Goal: Find specific page/section: Find specific page/section

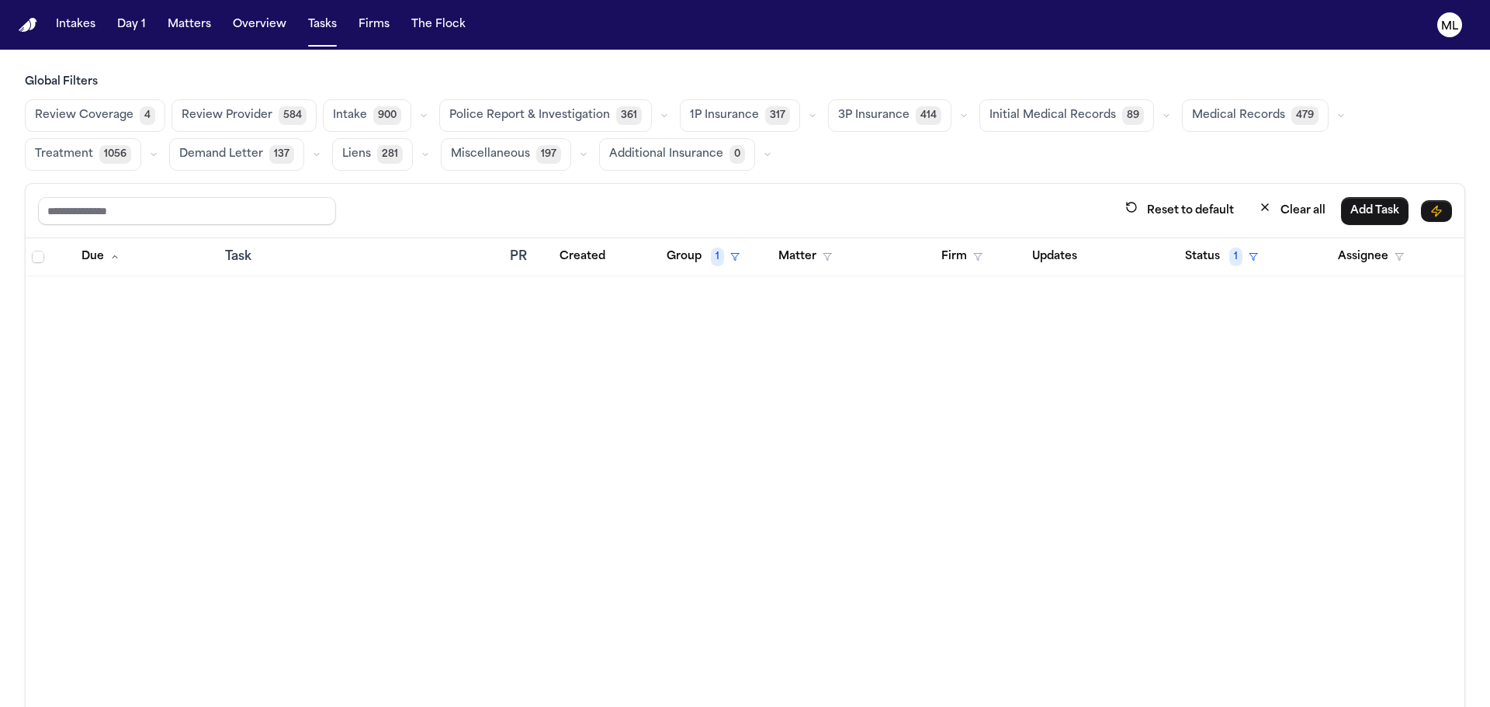
scroll to position [9000, 0]
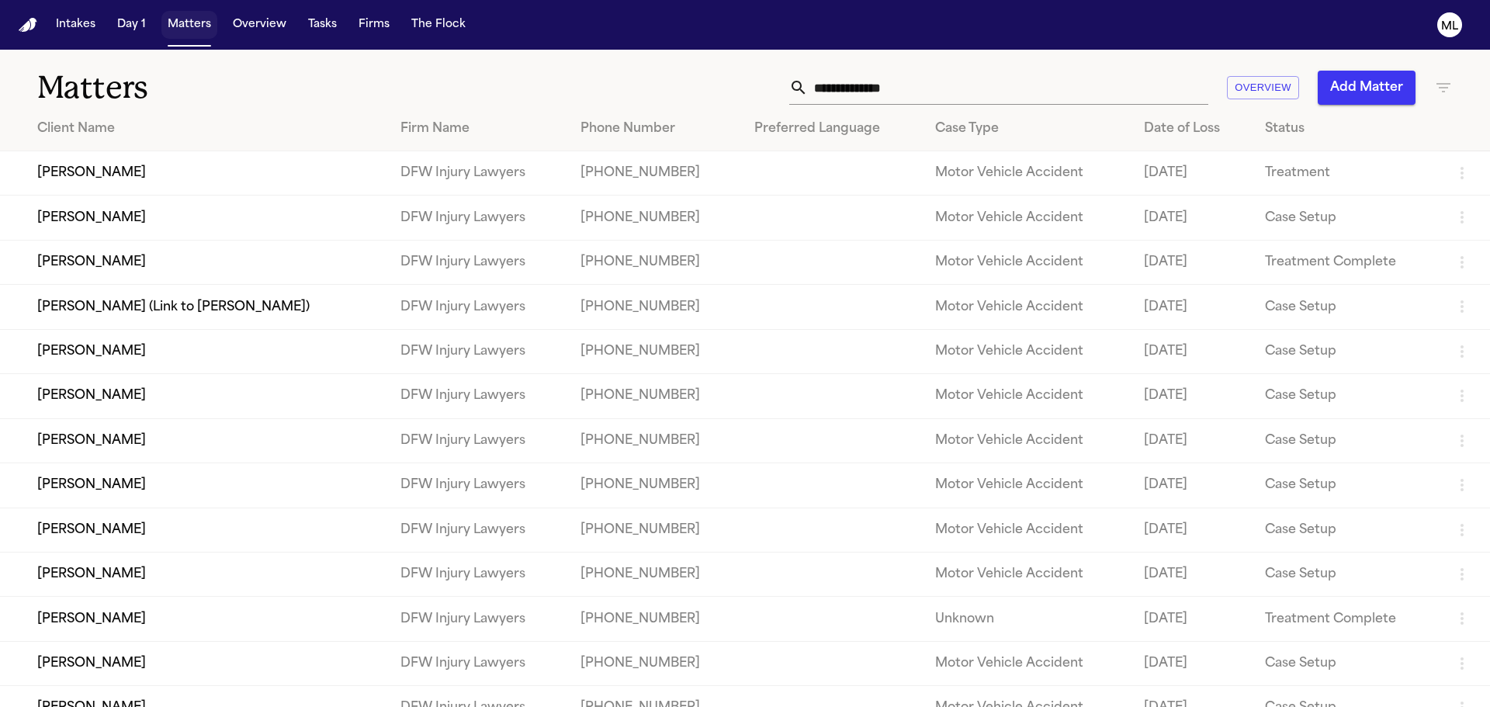
click at [182, 33] on button "Matters" at bounding box center [189, 25] width 56 height 28
click at [1016, 92] on input "text" at bounding box center [1008, 88] width 400 height 34
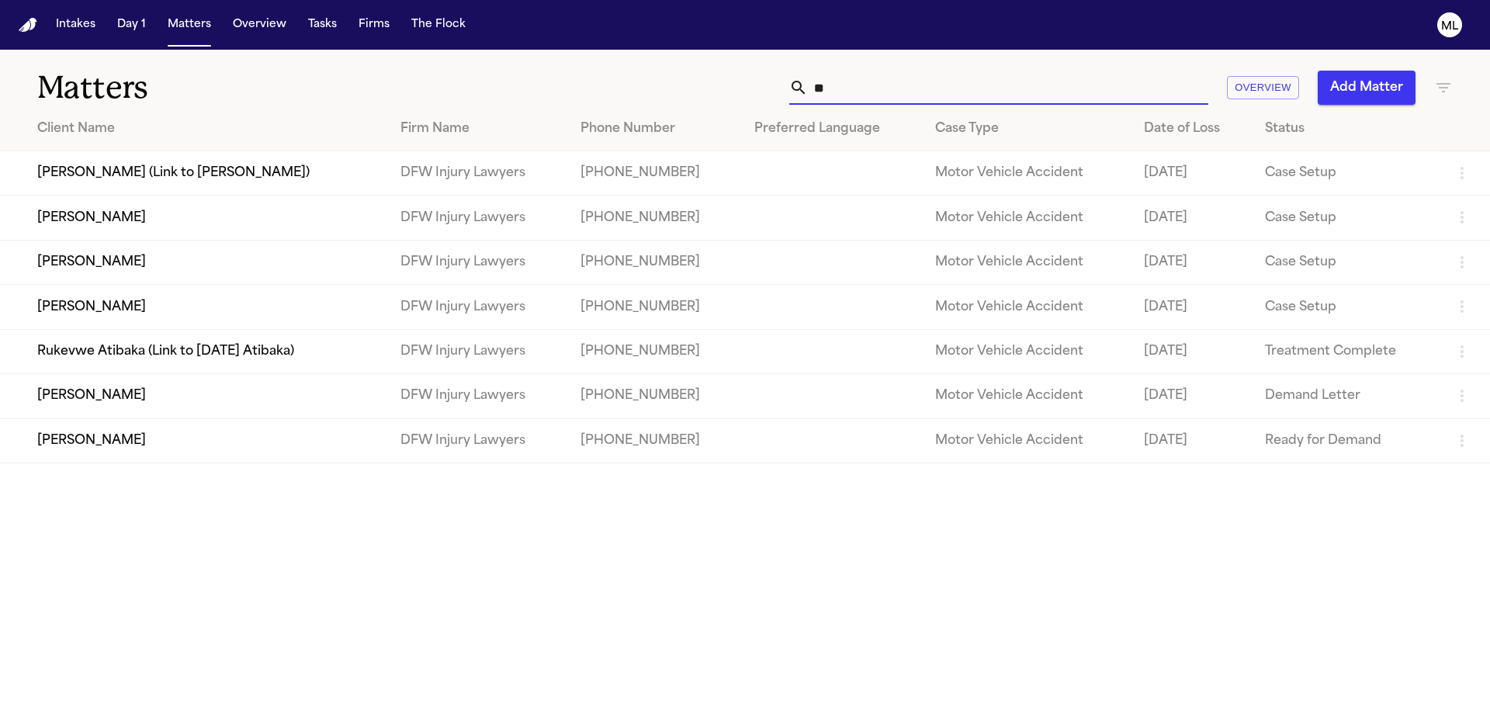
type input "*"
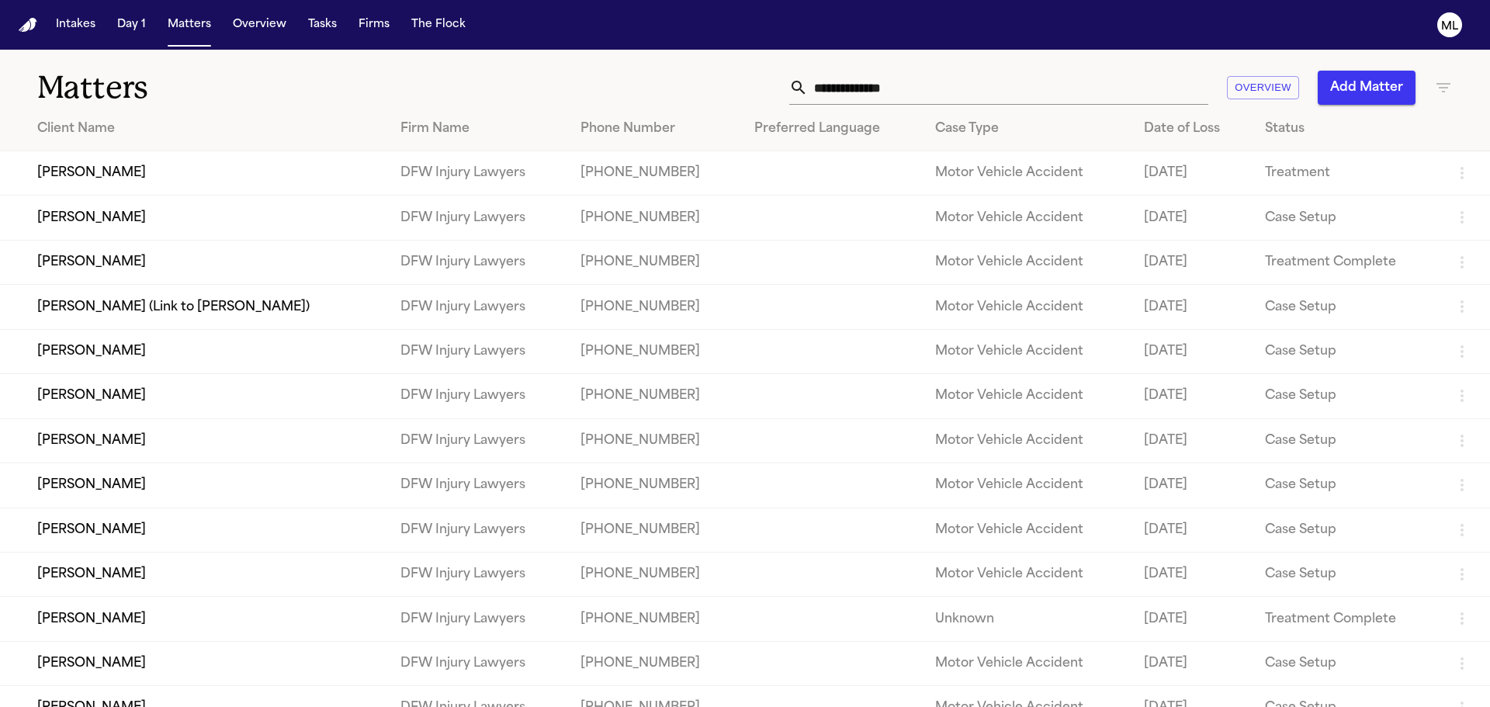
click at [1440, 85] on icon "button" at bounding box center [1443, 87] width 19 height 19
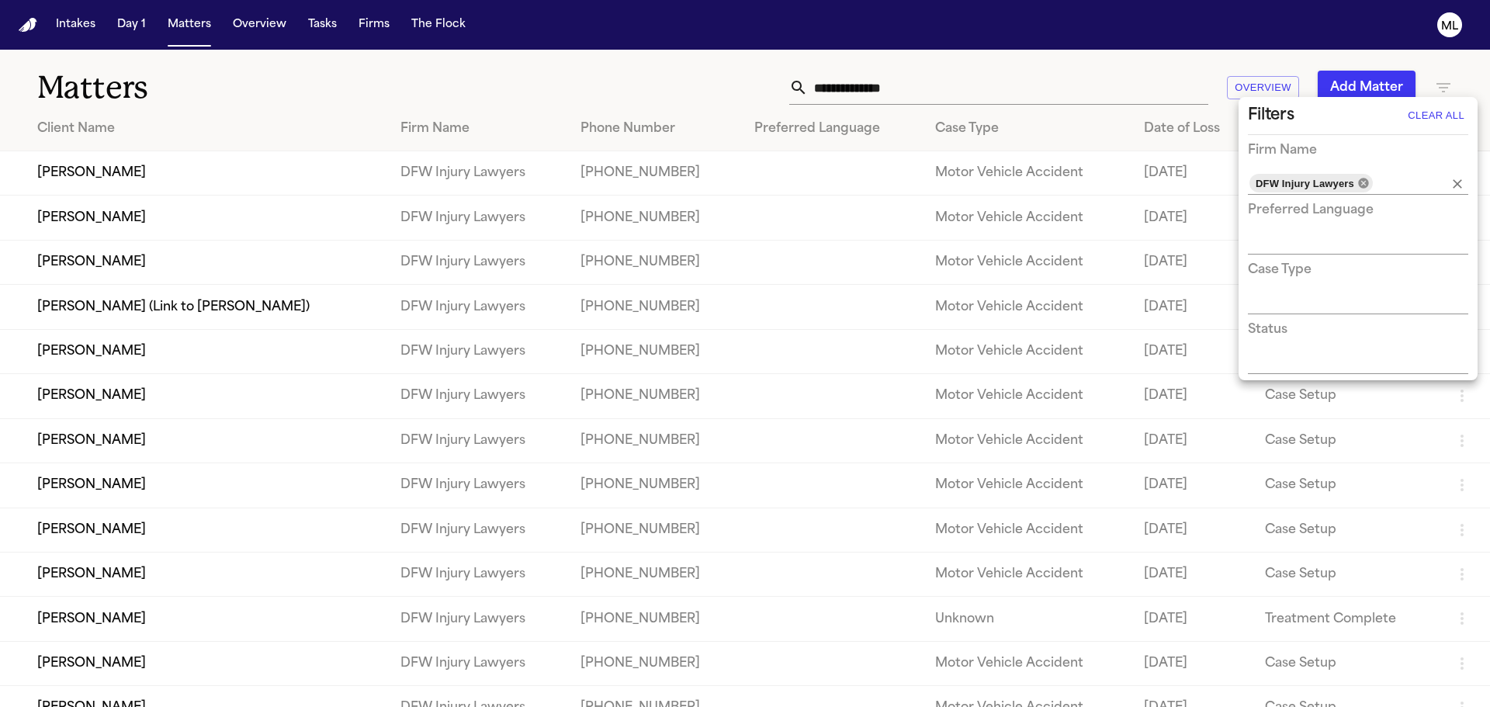
click at [1362, 184] on icon at bounding box center [1363, 183] width 10 height 10
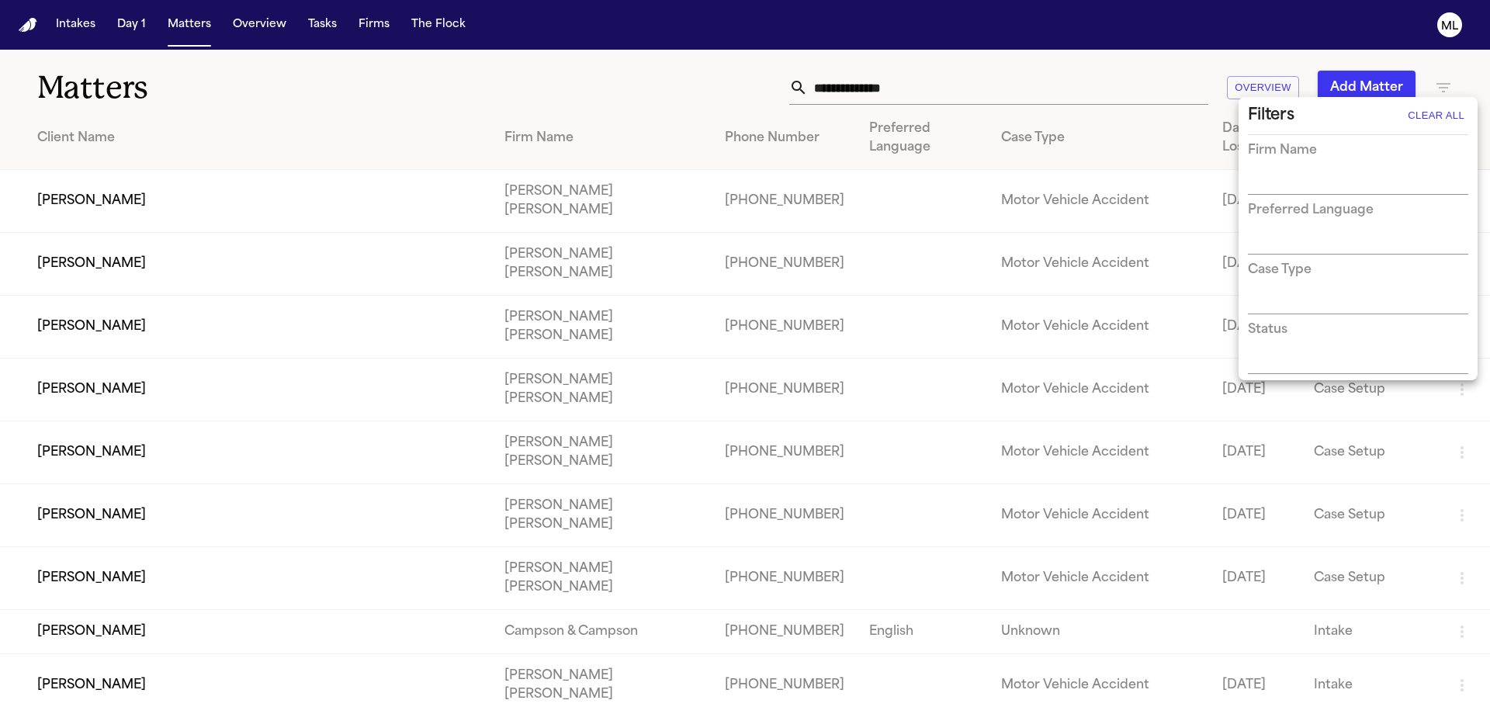
click at [958, 82] on div at bounding box center [745, 353] width 1490 height 707
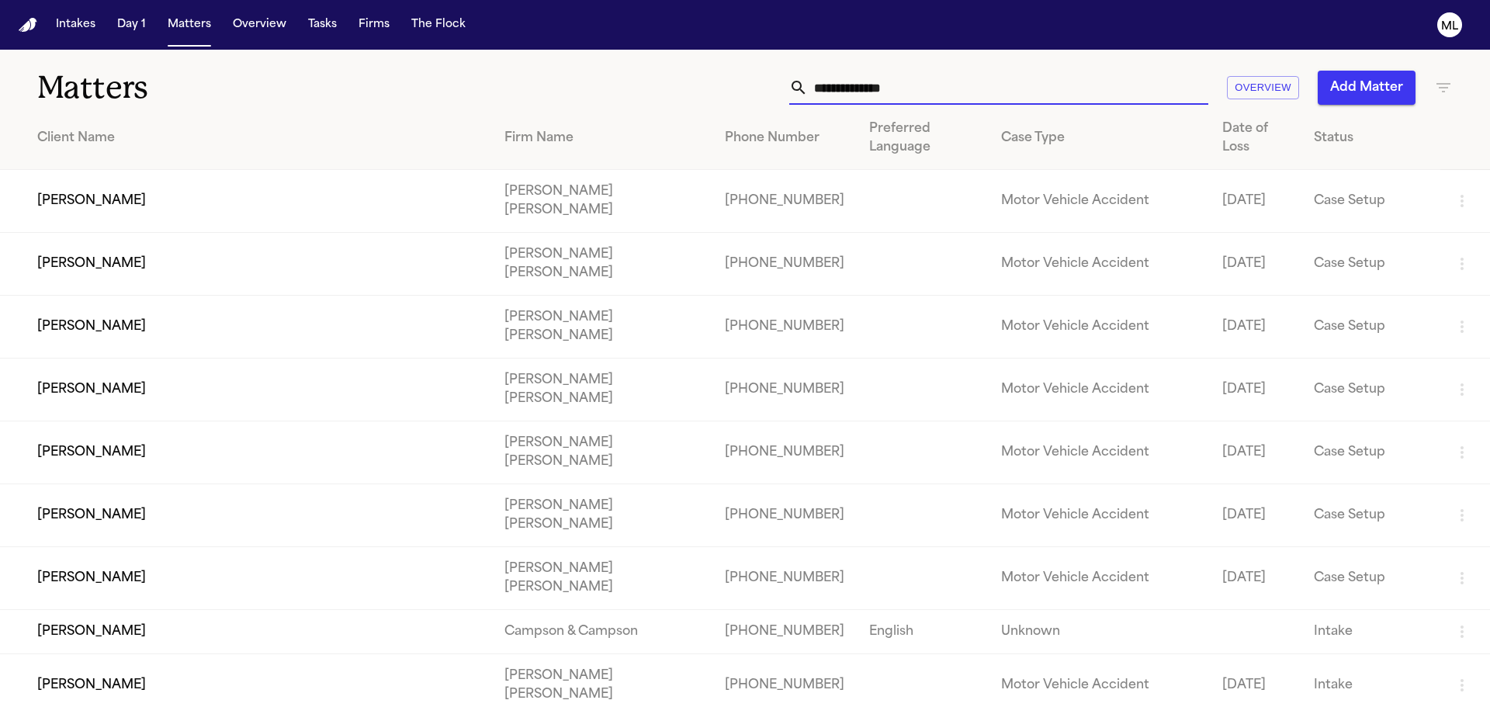
click at [934, 94] on input "text" at bounding box center [1008, 88] width 400 height 34
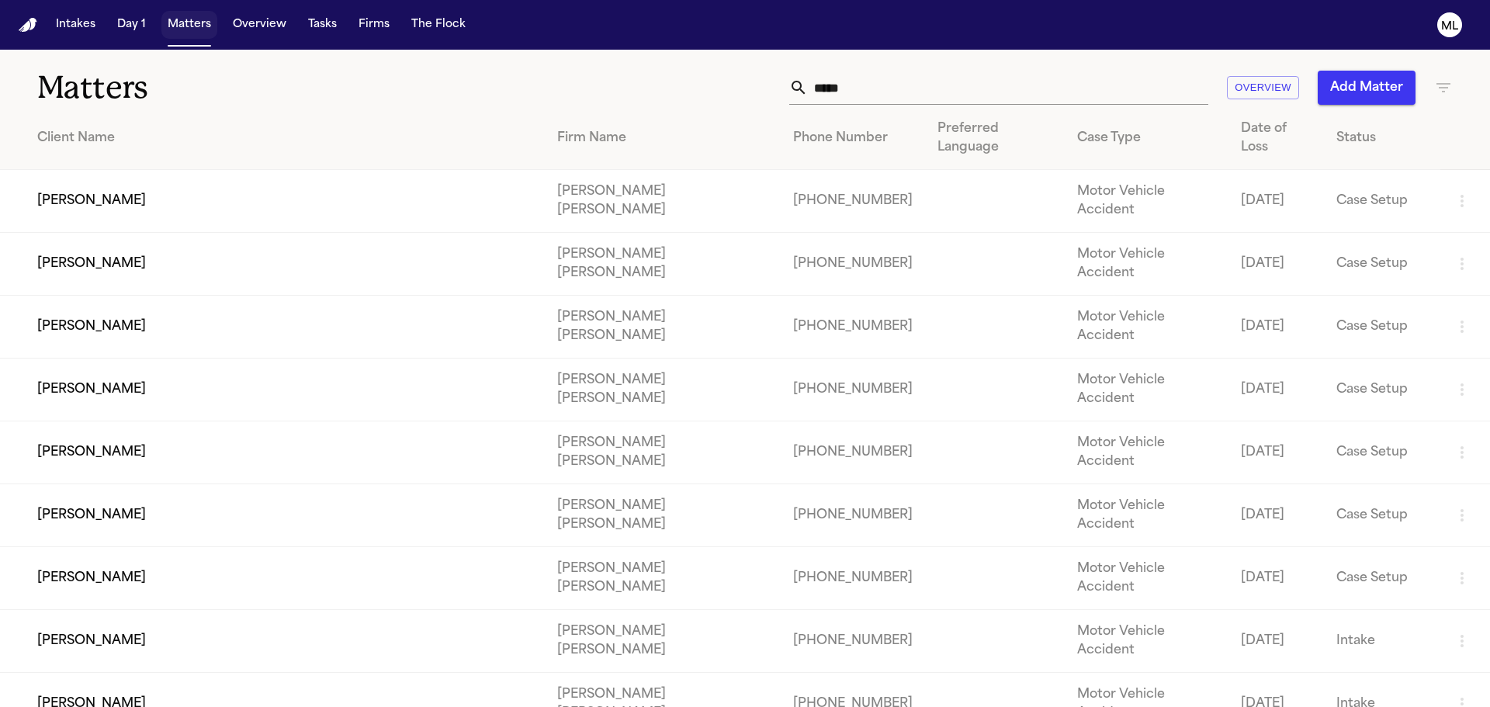
click at [174, 31] on button "Matters" at bounding box center [189, 25] width 56 height 28
drag, startPoint x: 844, startPoint y: 67, endPoint x: 853, endPoint y: 87, distance: 21.9
click at [825, 69] on div "Matters ***** Overview Add Matter" at bounding box center [745, 78] width 1490 height 57
drag, startPoint x: 881, startPoint y: 90, endPoint x: 768, endPoint y: 87, distance: 113.3
click at [768, 87] on div "***** Overview Add Matter" at bounding box center [950, 88] width 1003 height 34
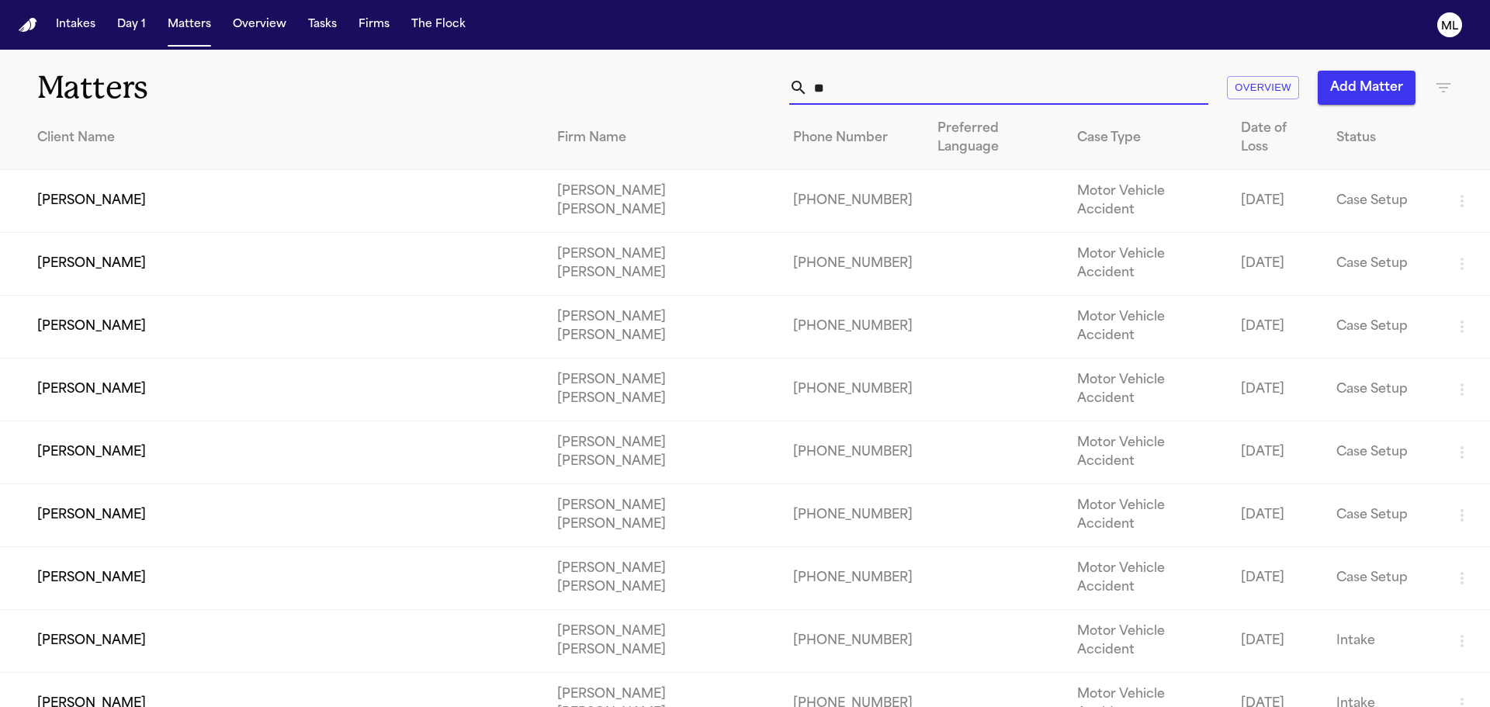
type input "*"
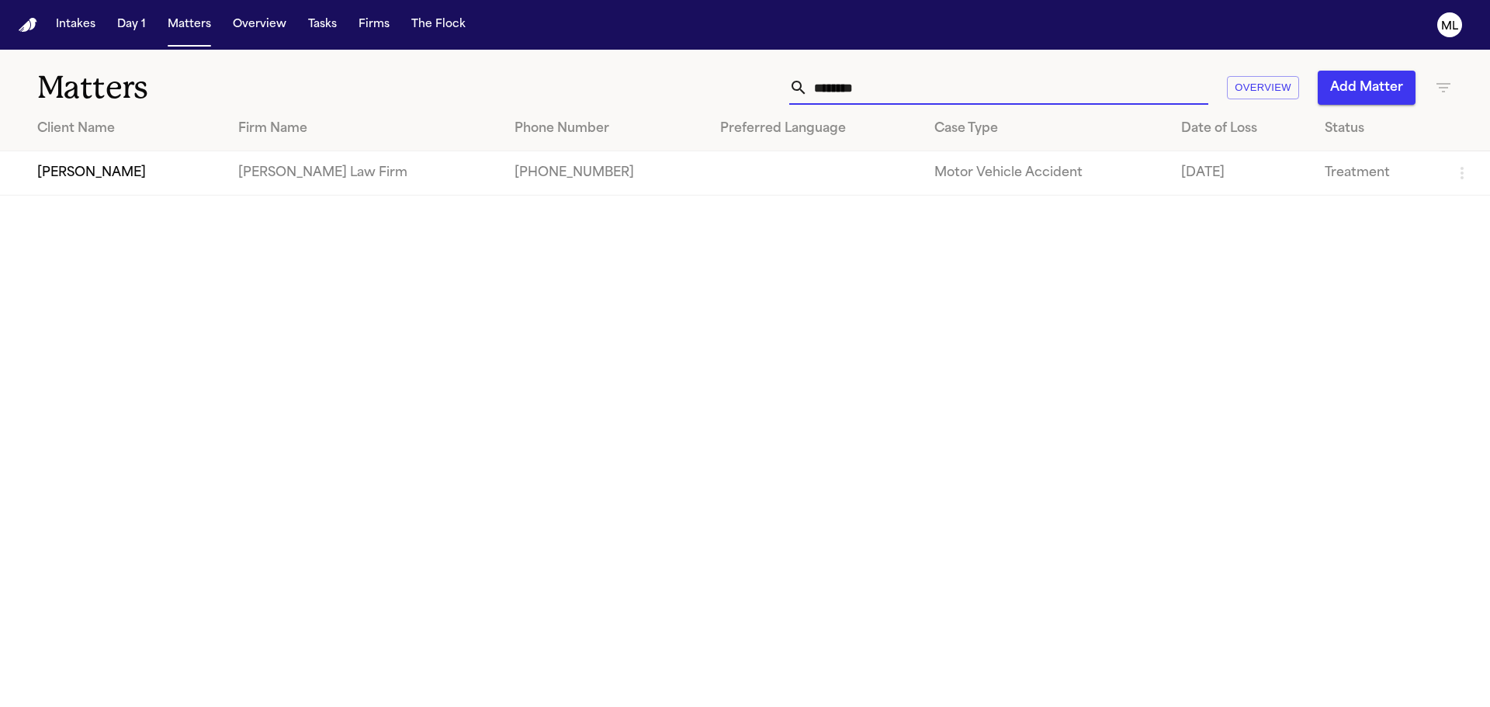
type input "********"
click at [115, 172] on td "[PERSON_NAME]" at bounding box center [113, 173] width 226 height 44
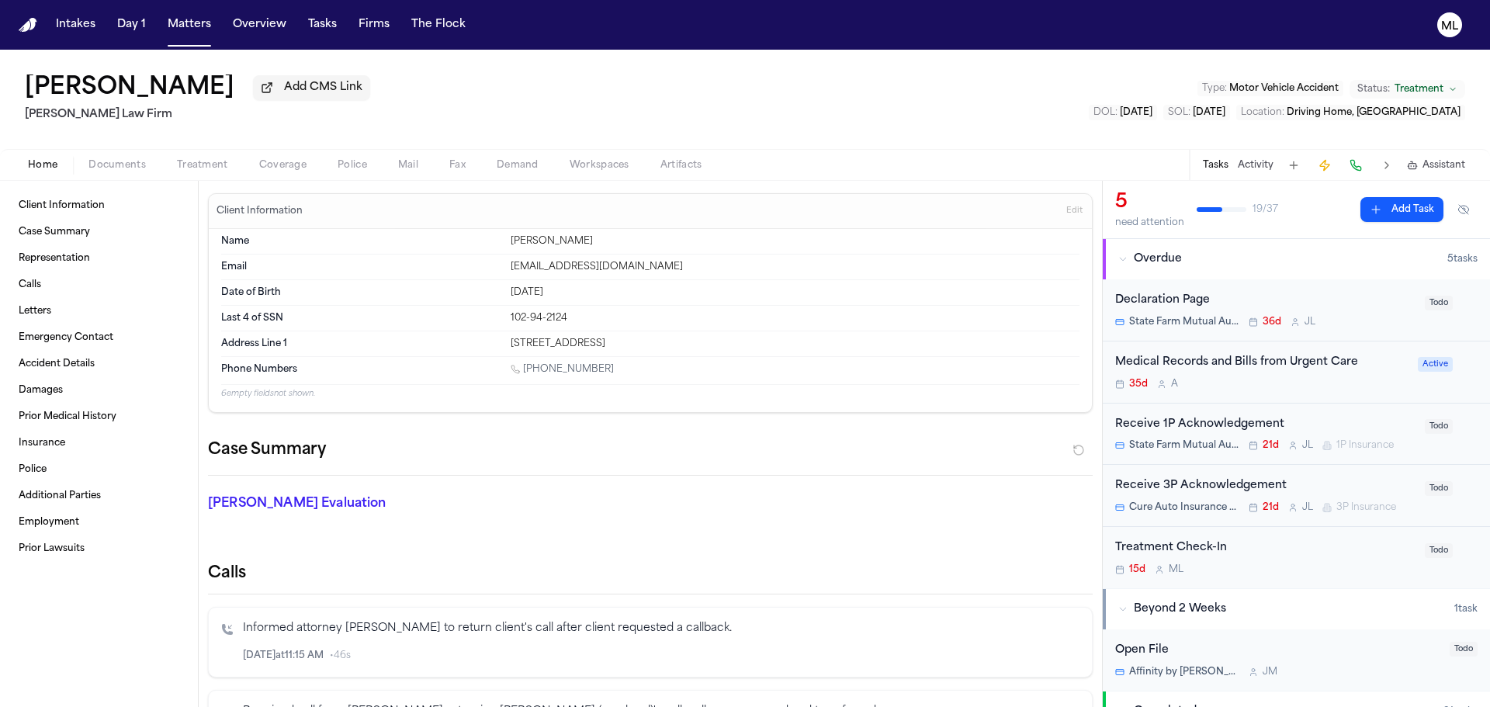
click at [1230, 375] on div "Medical Records and Bills from Urgent Care 35d A" at bounding box center [1261, 372] width 293 height 36
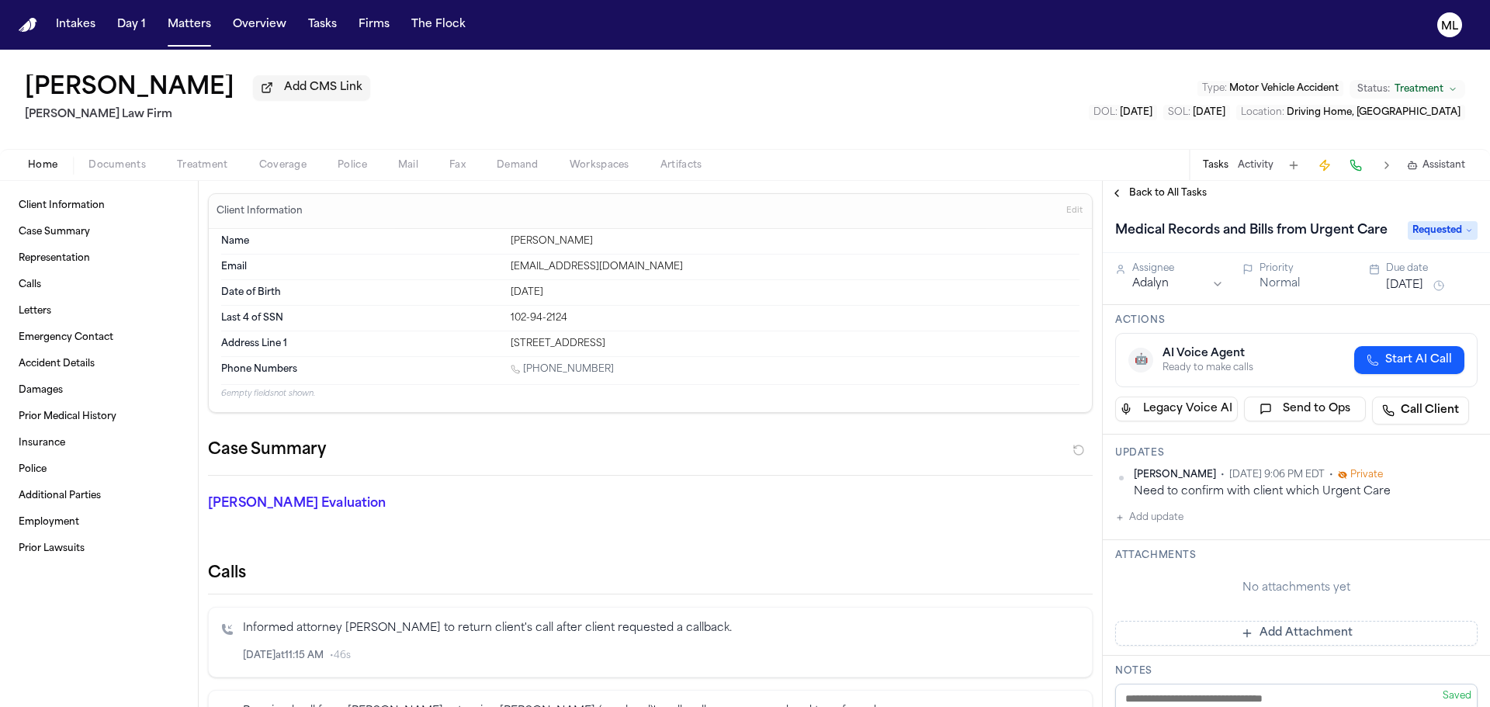
click at [1153, 197] on span "Back to All Tasks" at bounding box center [1168, 193] width 78 height 12
